Goal: Task Accomplishment & Management: Complete application form

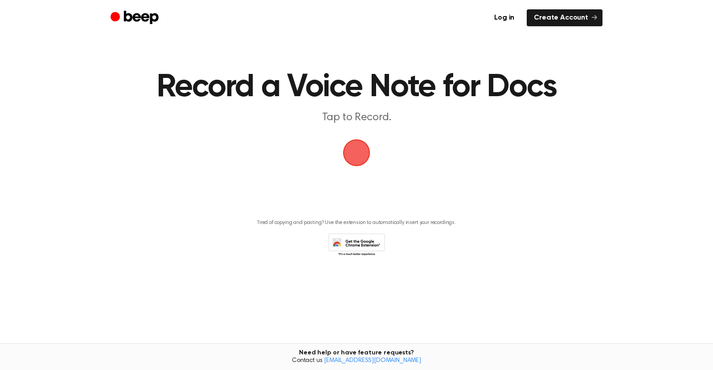
click at [356, 151] on span "button" at bounding box center [356, 152] width 25 height 25
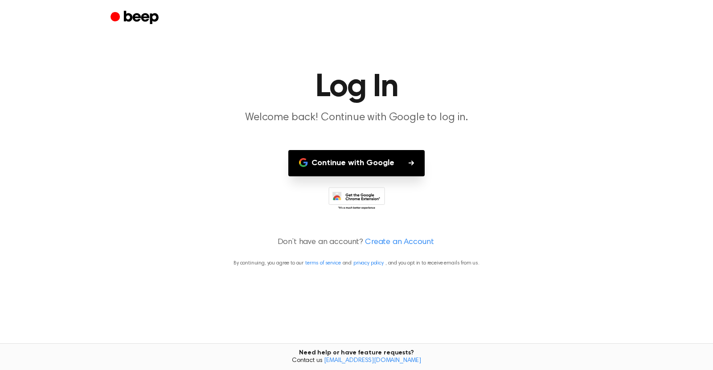
click at [358, 159] on button "Continue with Google" at bounding box center [356, 163] width 136 height 26
click at [368, 167] on button "Continue with Google" at bounding box center [356, 163] width 136 height 26
click at [389, 239] on link "Create an Account" at bounding box center [399, 242] width 69 height 12
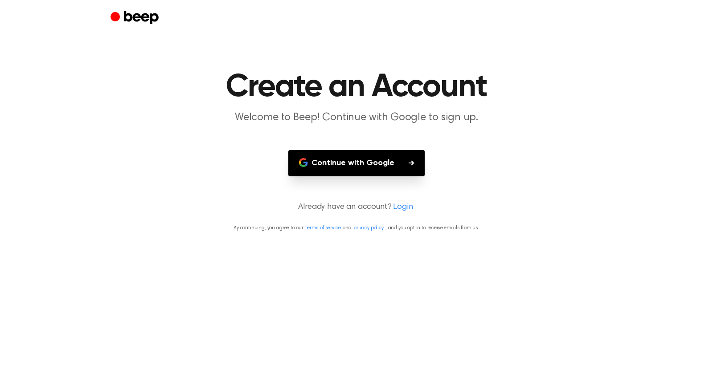
click at [369, 164] on button "Continue with Google" at bounding box center [356, 163] width 136 height 26
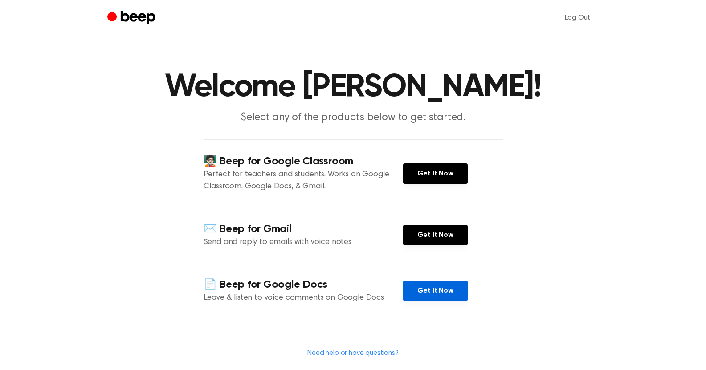
click at [436, 301] on link "Get It Now" at bounding box center [435, 291] width 65 height 20
